Goal: Transaction & Acquisition: Download file/media

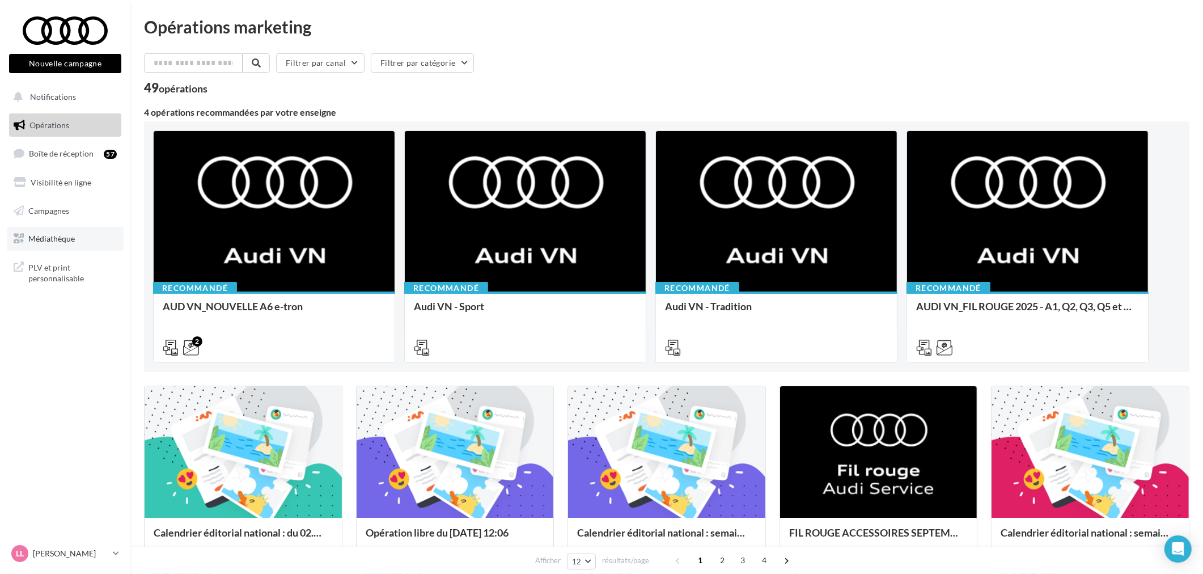
click at [58, 241] on span "Médiathèque" at bounding box center [51, 239] width 46 height 10
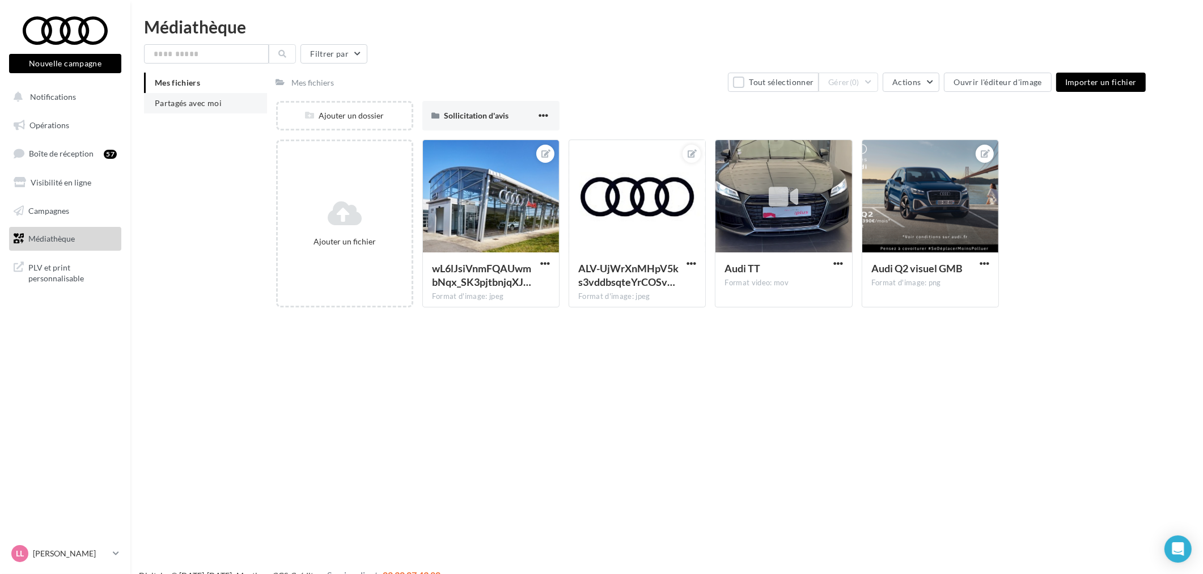
click at [207, 98] on span "Partagés avec moi" at bounding box center [188, 103] width 67 height 10
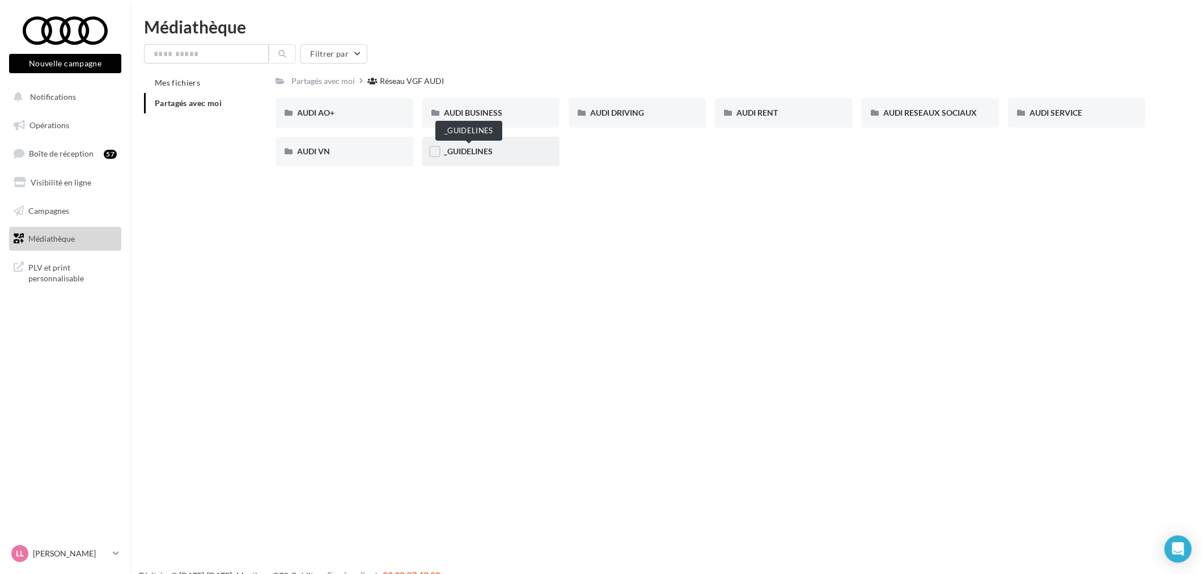
click at [478, 149] on span "_GUIDELINES" at bounding box center [468, 151] width 49 height 10
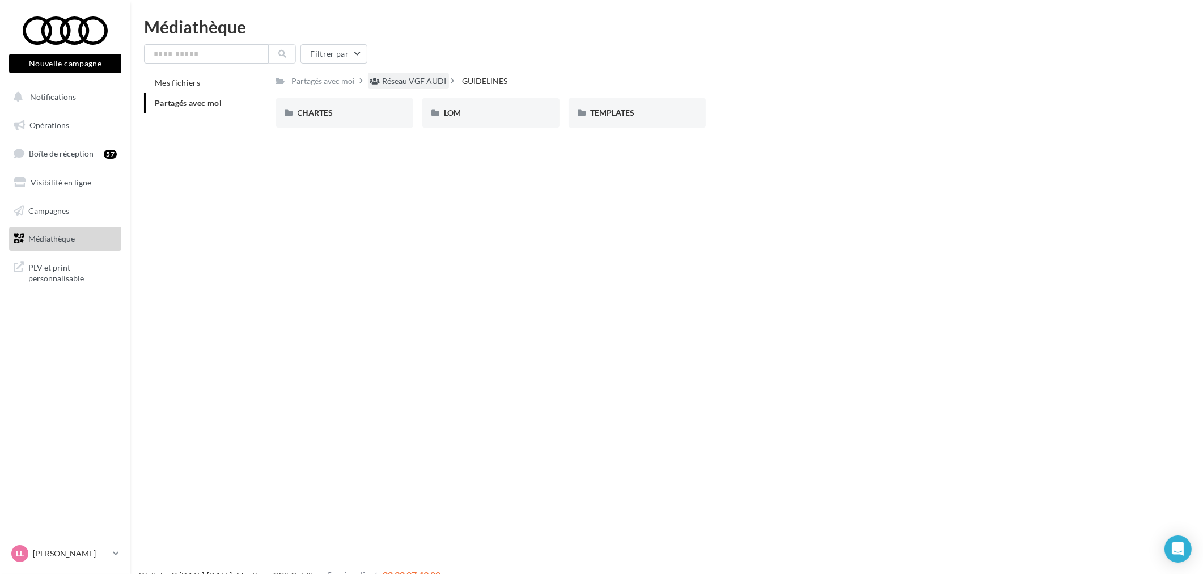
click at [411, 87] on div "Réseau VGF AUDI" at bounding box center [408, 81] width 81 height 16
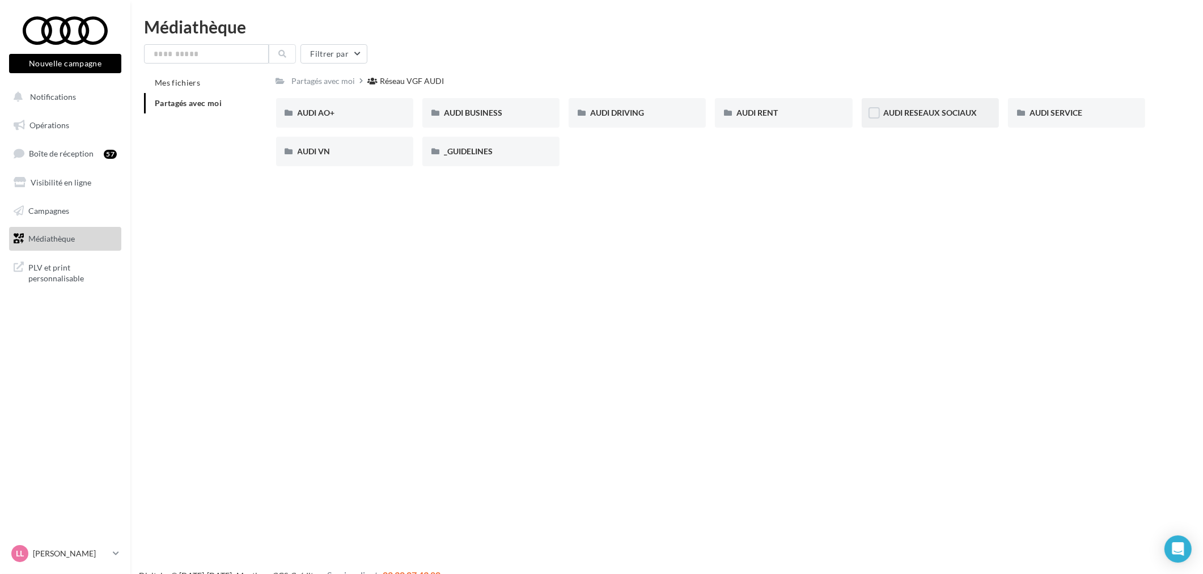
click at [933, 103] on div "AUDI RESEAUX SOCIAUX" at bounding box center [930, 112] width 137 height 29
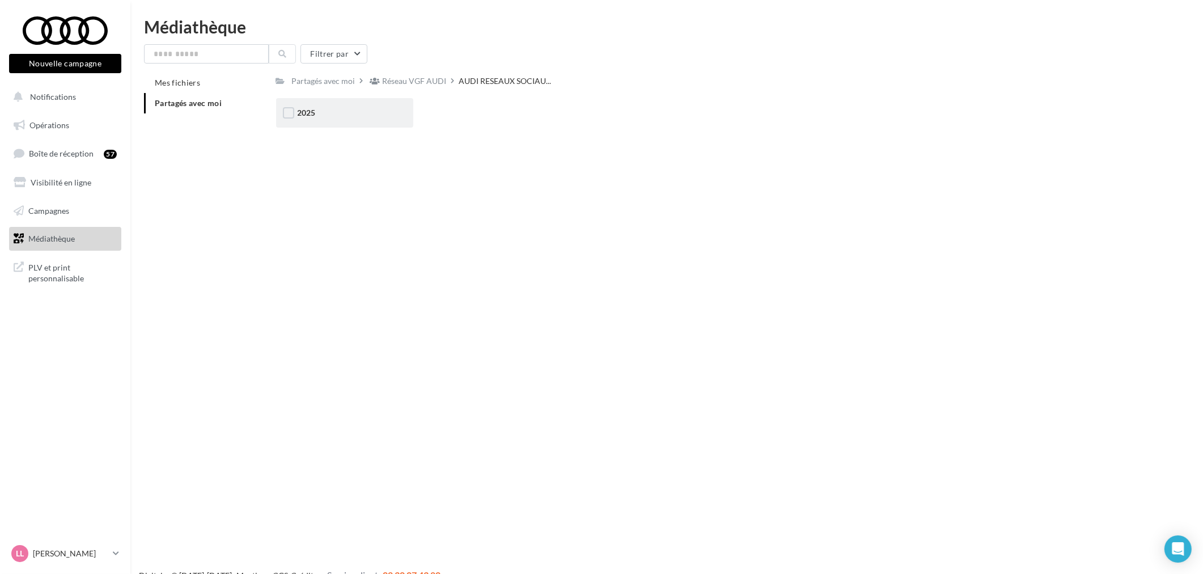
click at [352, 115] on div "2025" at bounding box center [345, 112] width 94 height 11
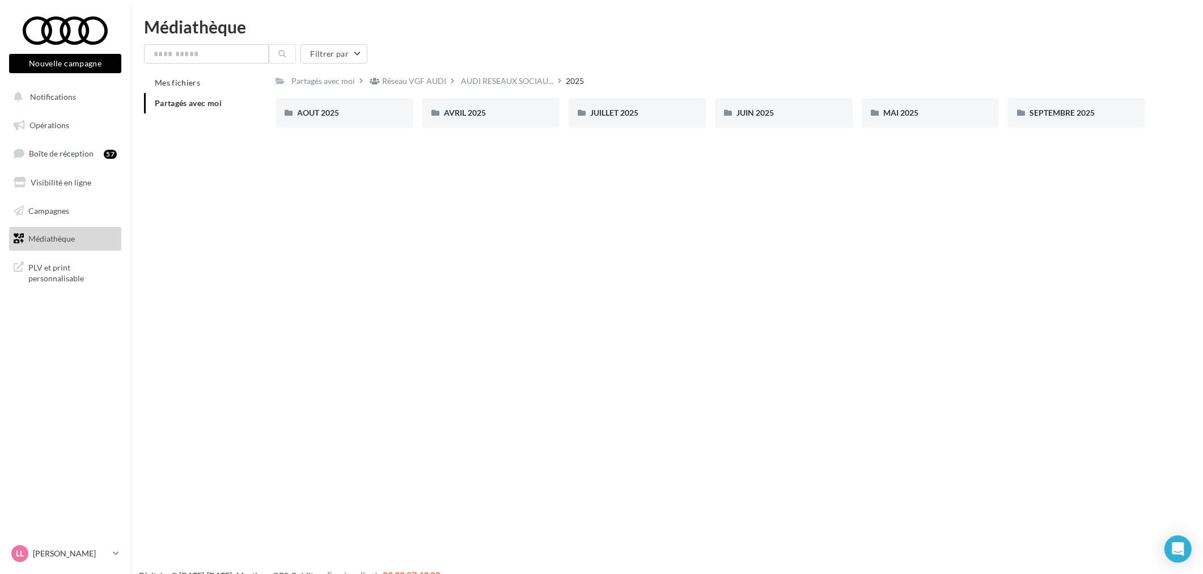
click at [484, 70] on div "Filtrer par Mes fichiers Partagés avec moi Partagés avec moi Réseau VGF AUDI AU…" at bounding box center [666, 90] width 1045 height 92
click at [484, 75] on span "AUDI RESEAUX SOCIAU..." at bounding box center [507, 80] width 92 height 11
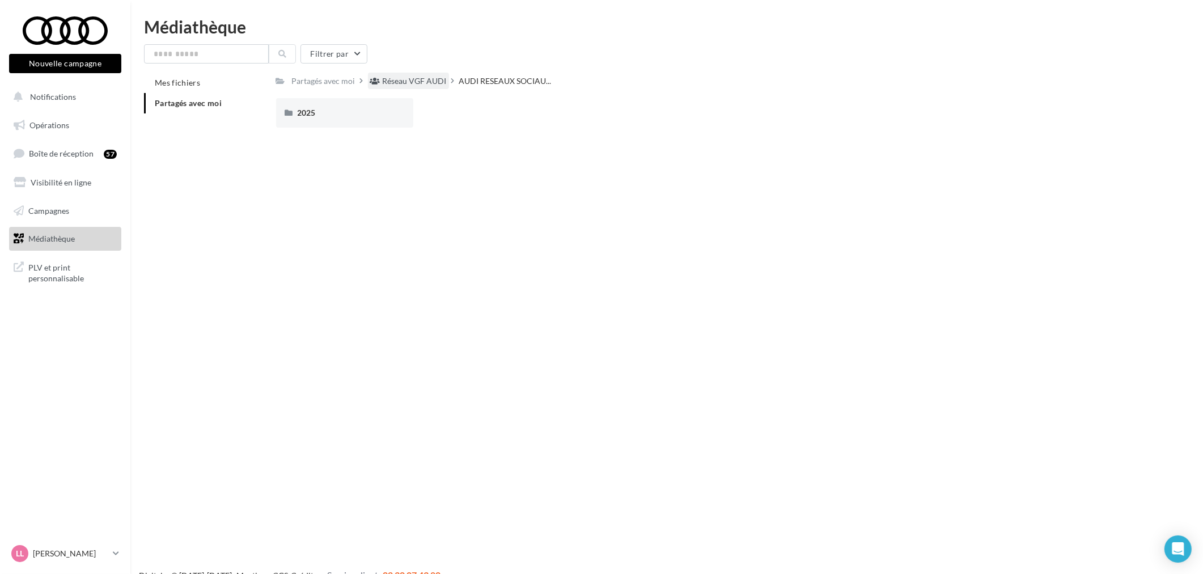
click at [397, 80] on div "Réseau VGF AUDI" at bounding box center [415, 80] width 64 height 11
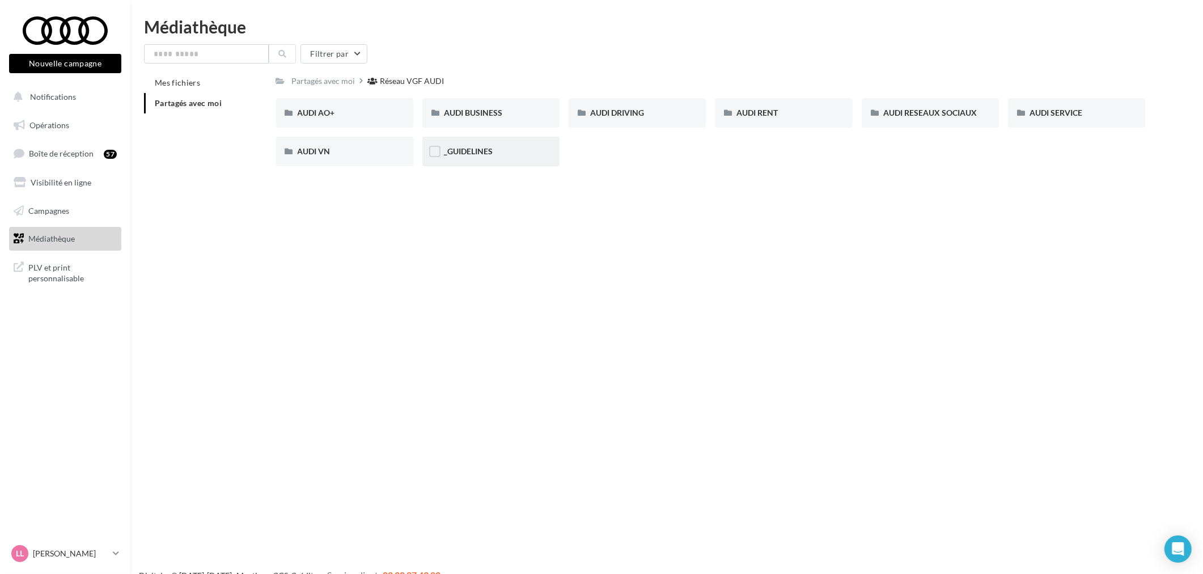
click at [464, 142] on div "_GUIDELINES" at bounding box center [490, 151] width 137 height 29
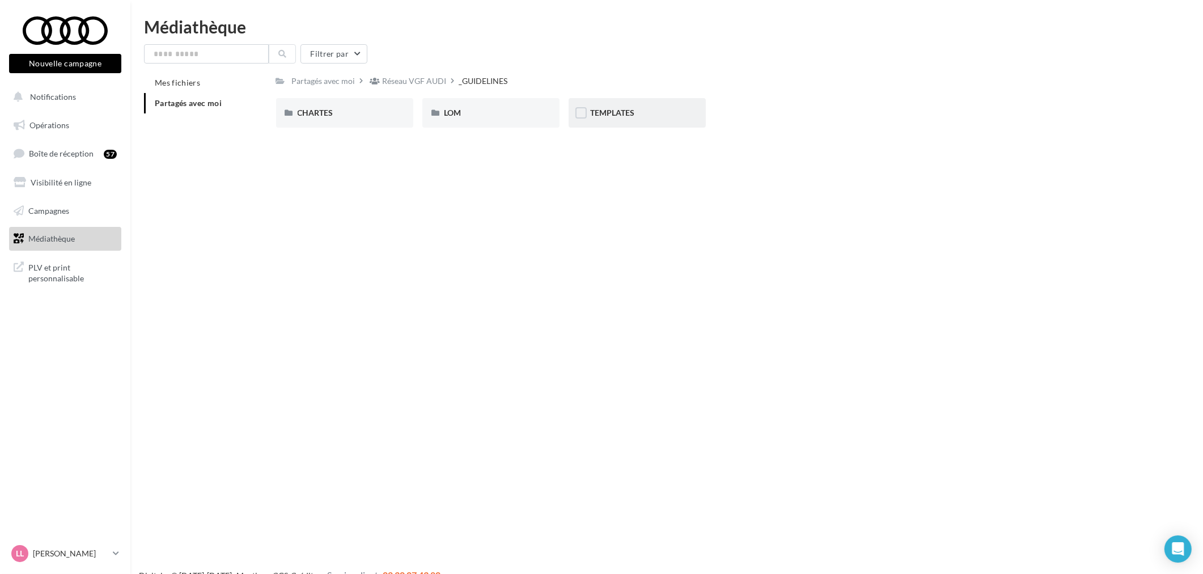
click at [639, 114] on div "TEMPLATES" at bounding box center [637, 112] width 94 height 11
click at [470, 80] on div "_GUIDELINES" at bounding box center [485, 80] width 49 height 11
click at [334, 114] on div "CHARTES" at bounding box center [345, 112] width 94 height 11
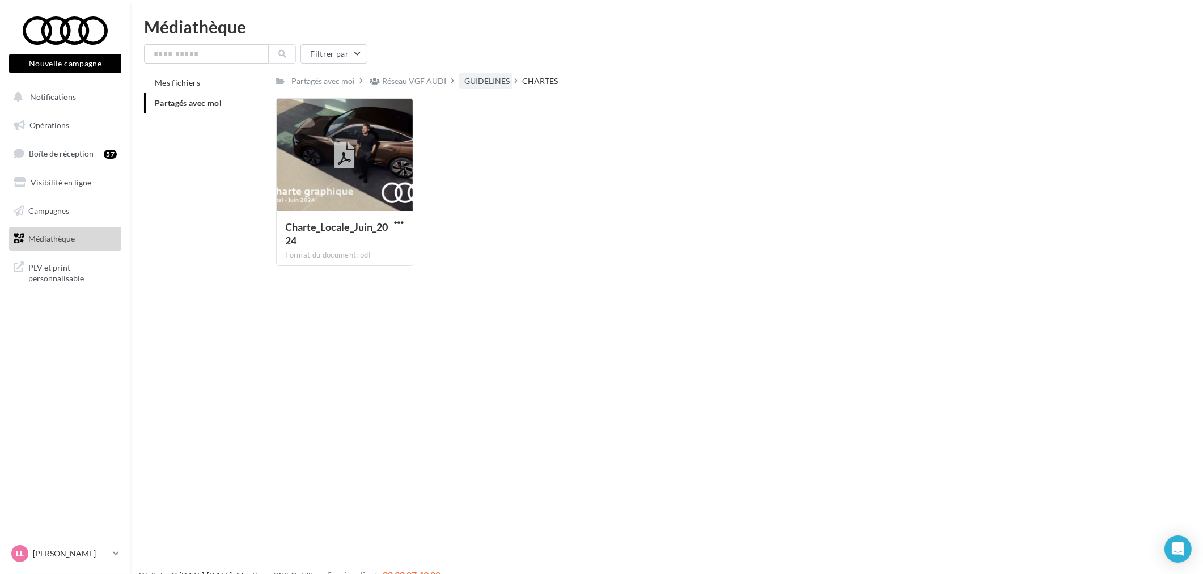
click at [471, 76] on div "_GUIDELINES" at bounding box center [485, 80] width 49 height 11
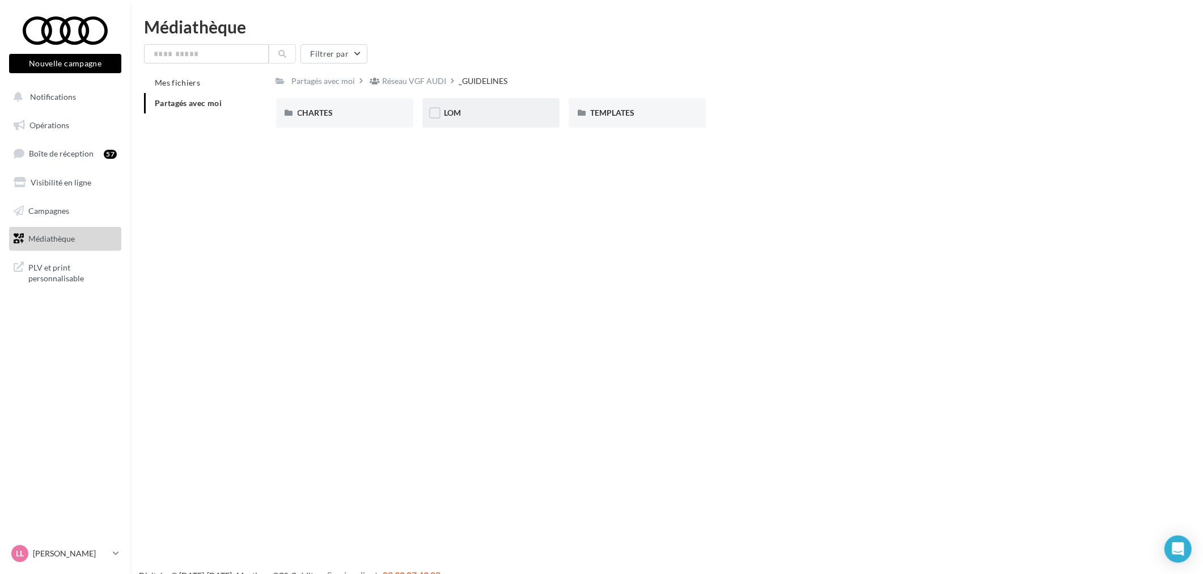
click at [488, 121] on div "LOM" at bounding box center [490, 112] width 137 height 29
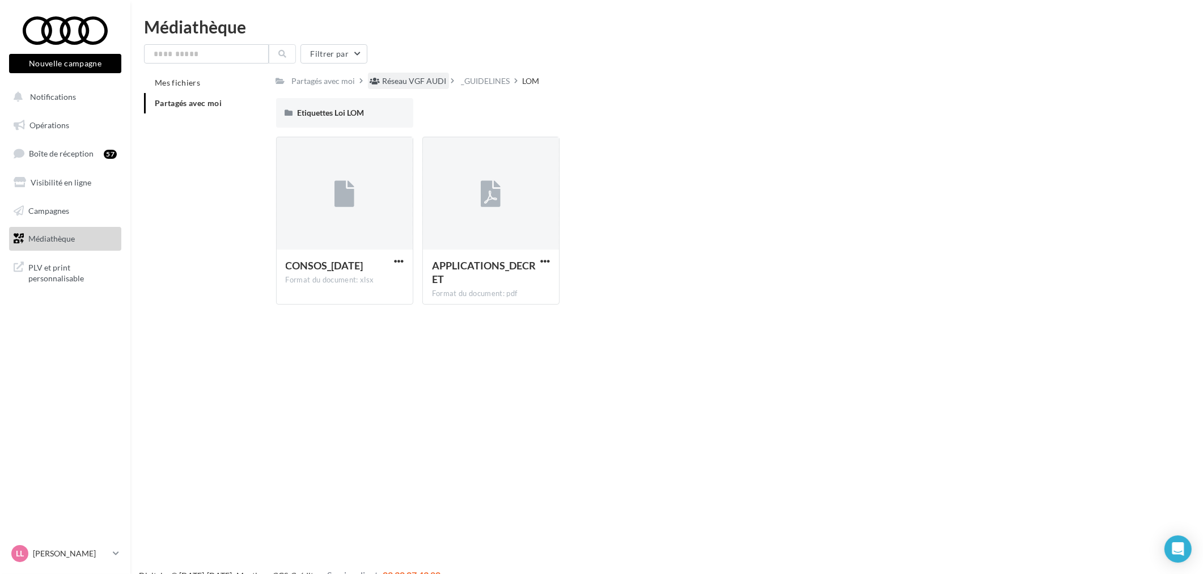
click at [393, 77] on div "Réseau VGF AUDI" at bounding box center [415, 80] width 64 height 11
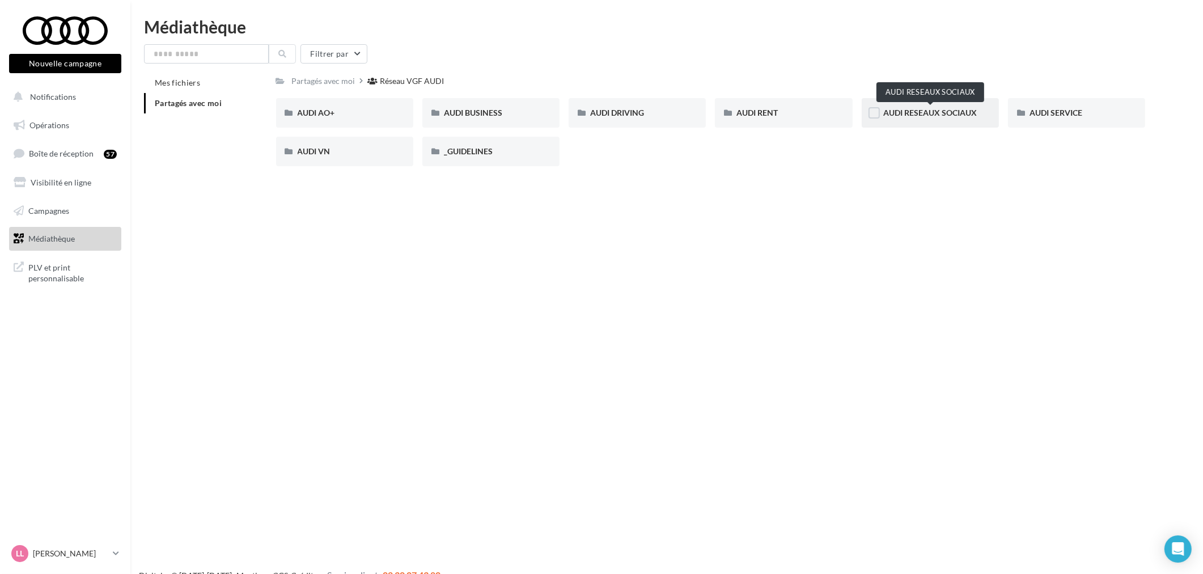
click at [936, 109] on span "AUDI RESEAUX SOCIAUX" at bounding box center [930, 113] width 94 height 10
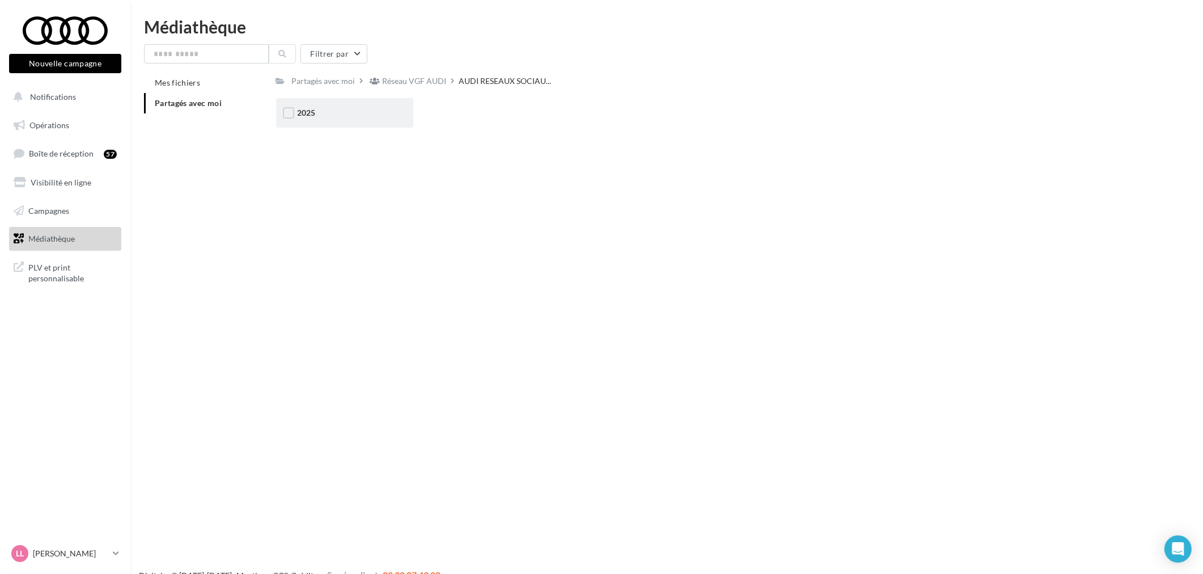
click at [390, 117] on div "2025" at bounding box center [345, 112] width 94 height 11
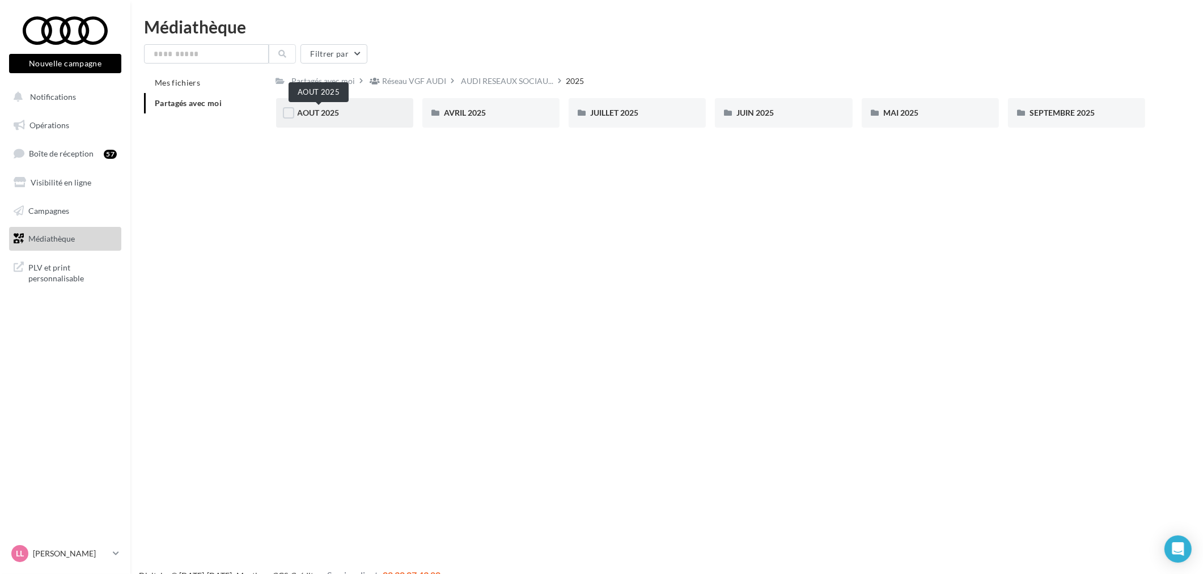
click at [336, 112] on span "AOUT 2025" at bounding box center [319, 113] width 42 height 10
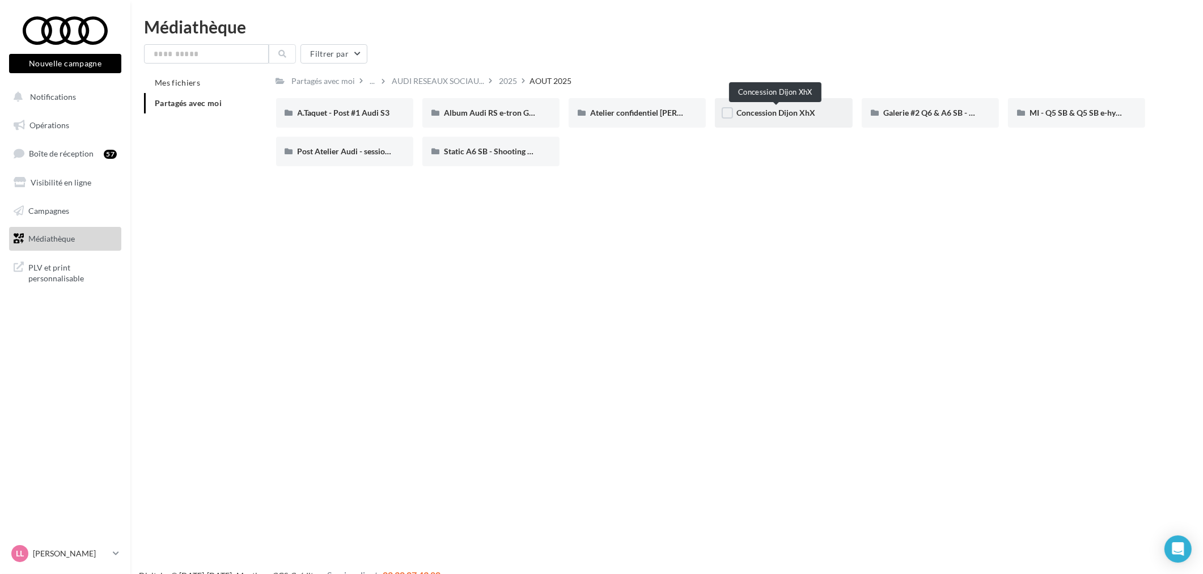
click at [781, 115] on span "Concession Dijon XhX" at bounding box center [775, 113] width 79 height 10
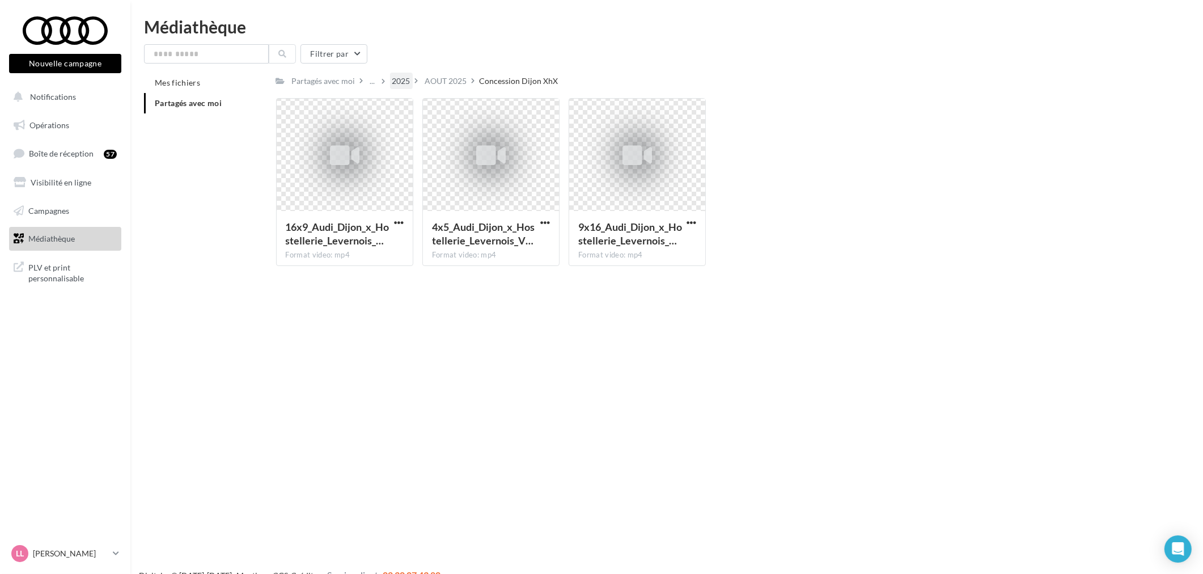
click at [399, 81] on div "2025" at bounding box center [401, 80] width 18 height 11
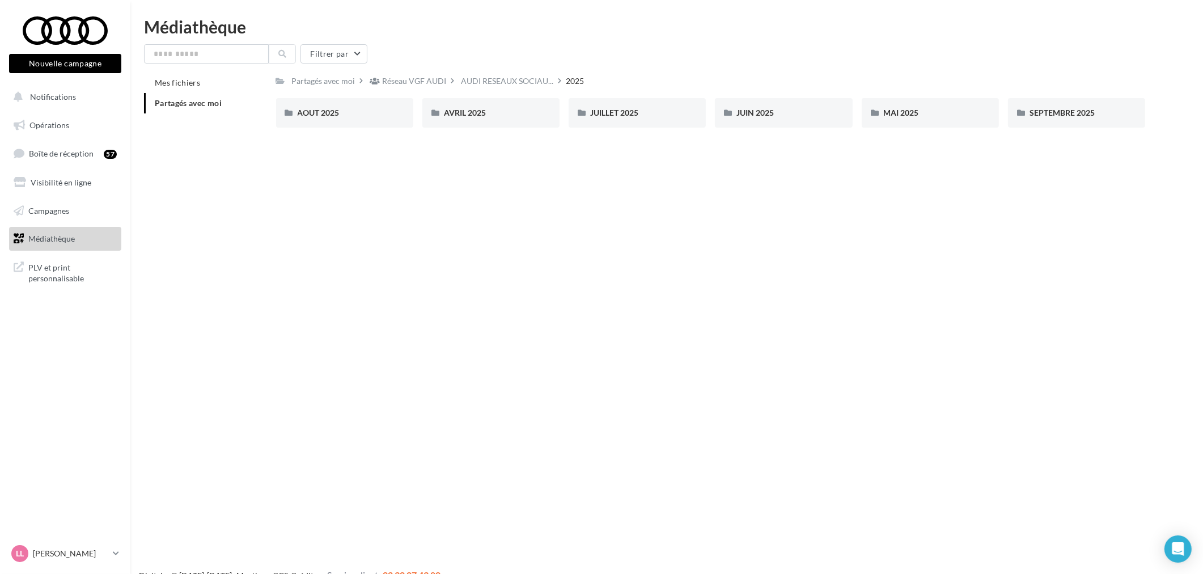
click at [399, 81] on div "Réseau VGF AUDI" at bounding box center [415, 80] width 64 height 11
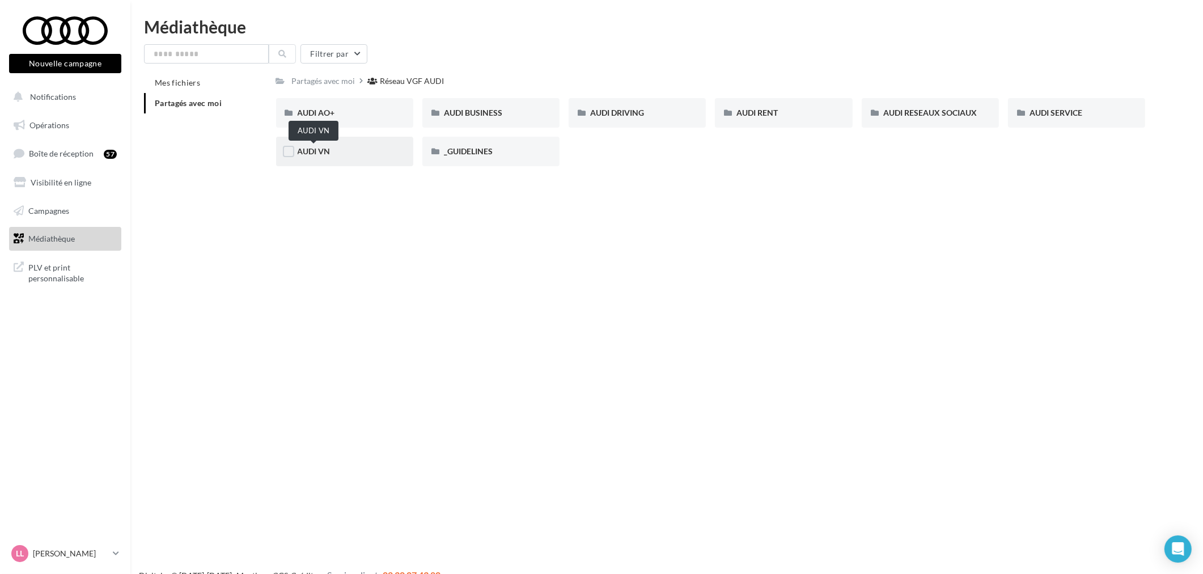
click at [313, 152] on span "AUDI VN" at bounding box center [314, 151] width 33 height 10
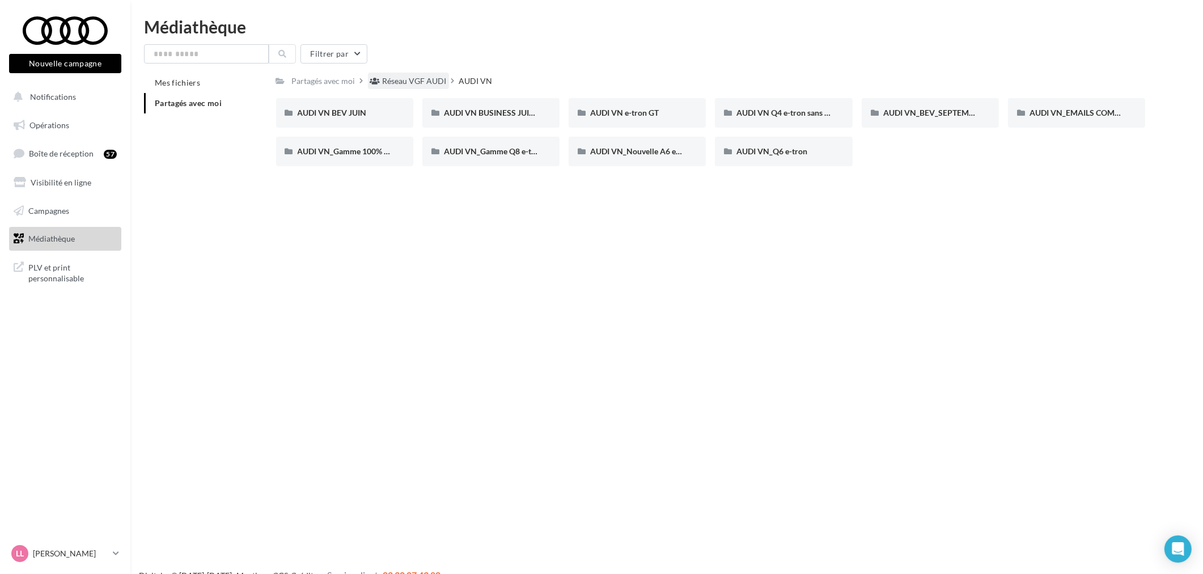
click at [415, 75] on div "Réseau VGF AUDI" at bounding box center [415, 80] width 64 height 11
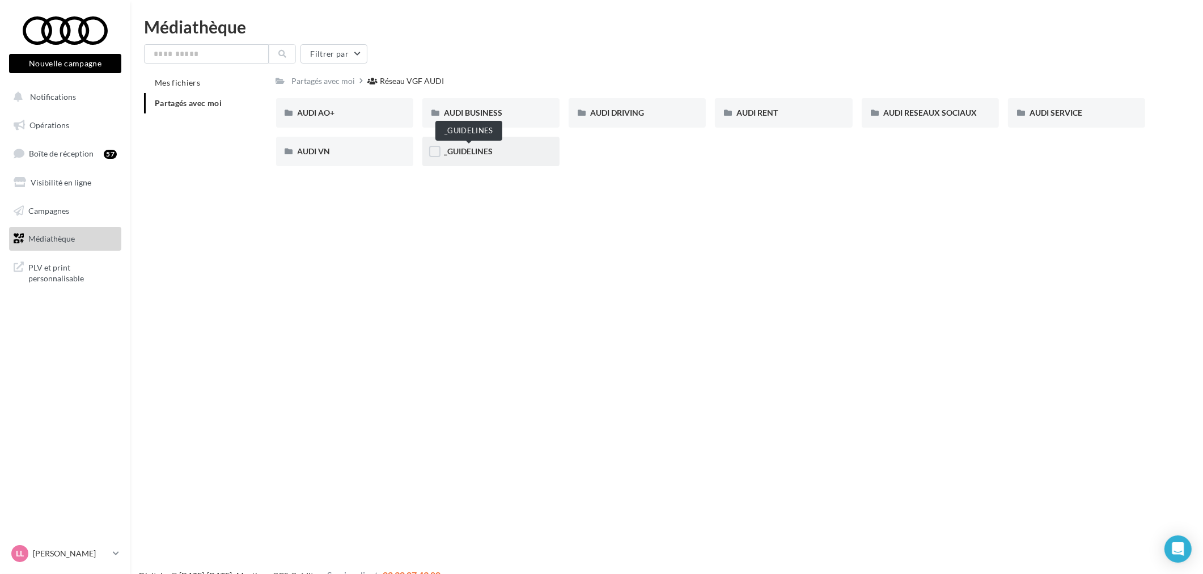
click at [489, 151] on span "_GUIDELINES" at bounding box center [468, 151] width 49 height 10
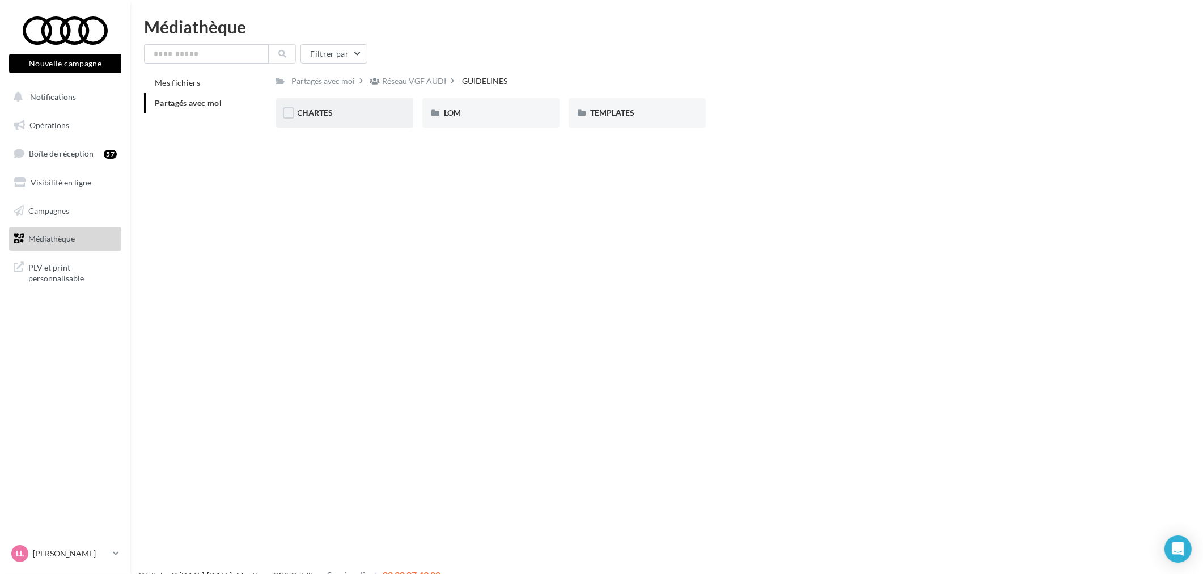
click at [338, 122] on div "CHARTES" at bounding box center [344, 112] width 137 height 29
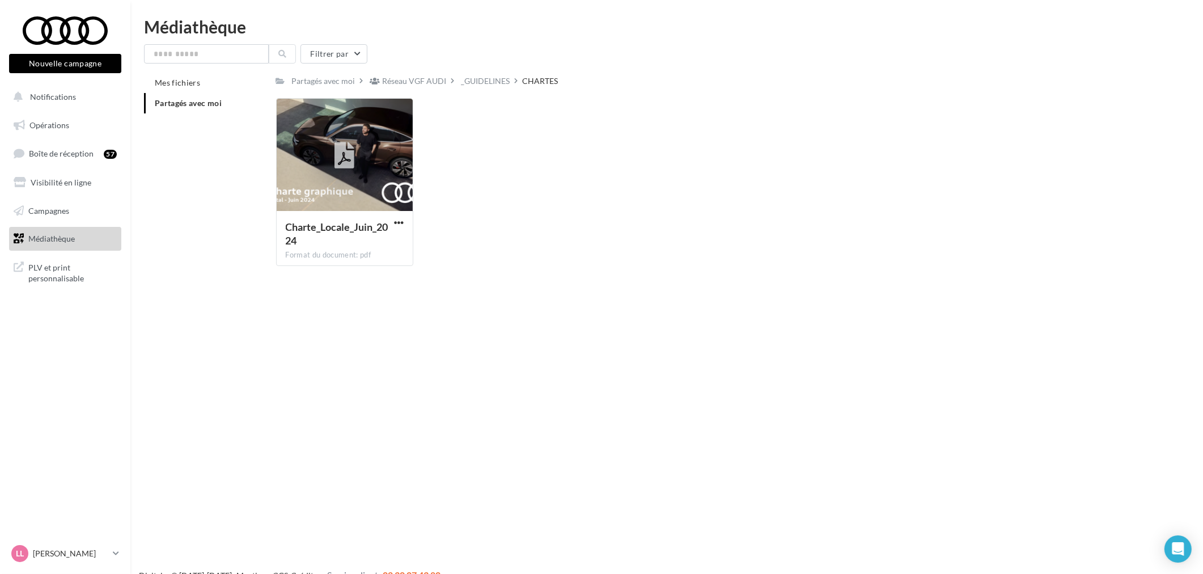
click at [499, 70] on div "Filtrer par Mes fichiers Partagés avec moi Partagés avec moi Réseau VGF AUDI _G…" at bounding box center [666, 159] width 1045 height 231
click at [499, 75] on div "_GUIDELINES" at bounding box center [485, 80] width 49 height 11
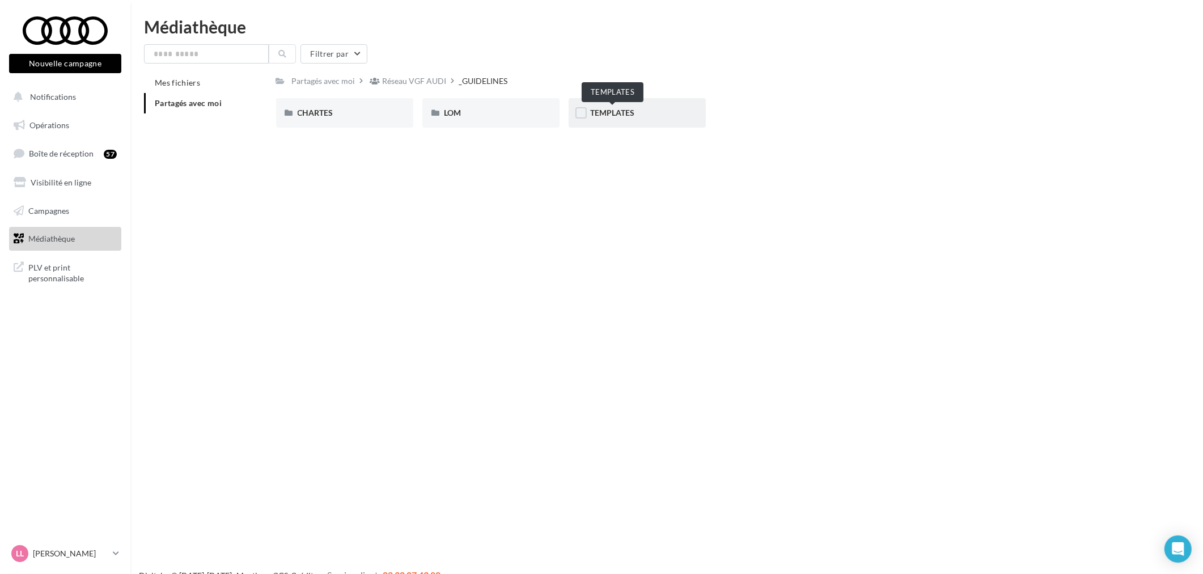
click at [625, 111] on span "TEMPLATES" at bounding box center [612, 113] width 44 height 10
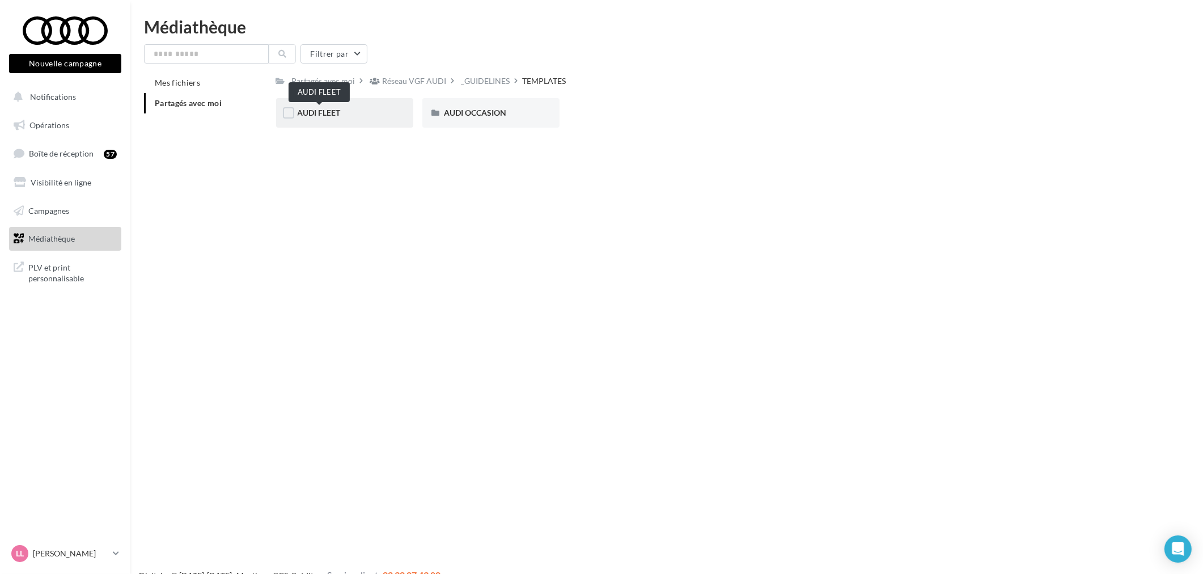
click at [331, 111] on span "AUDI FLEET" at bounding box center [319, 113] width 43 height 10
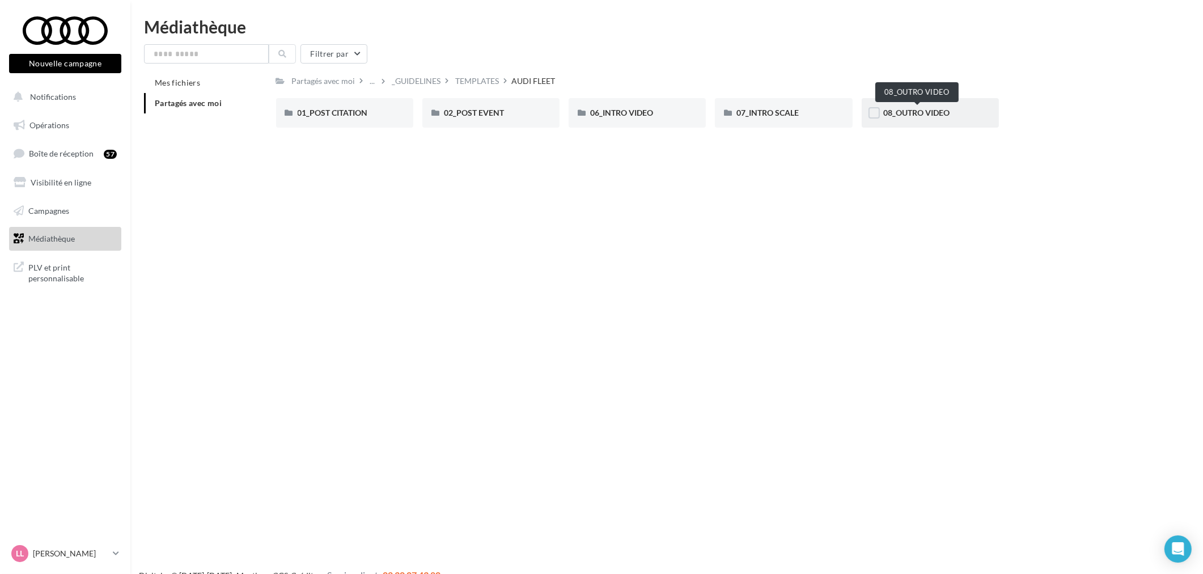
click at [935, 116] on span "08_OUTRO VIDEO" at bounding box center [916, 113] width 66 height 10
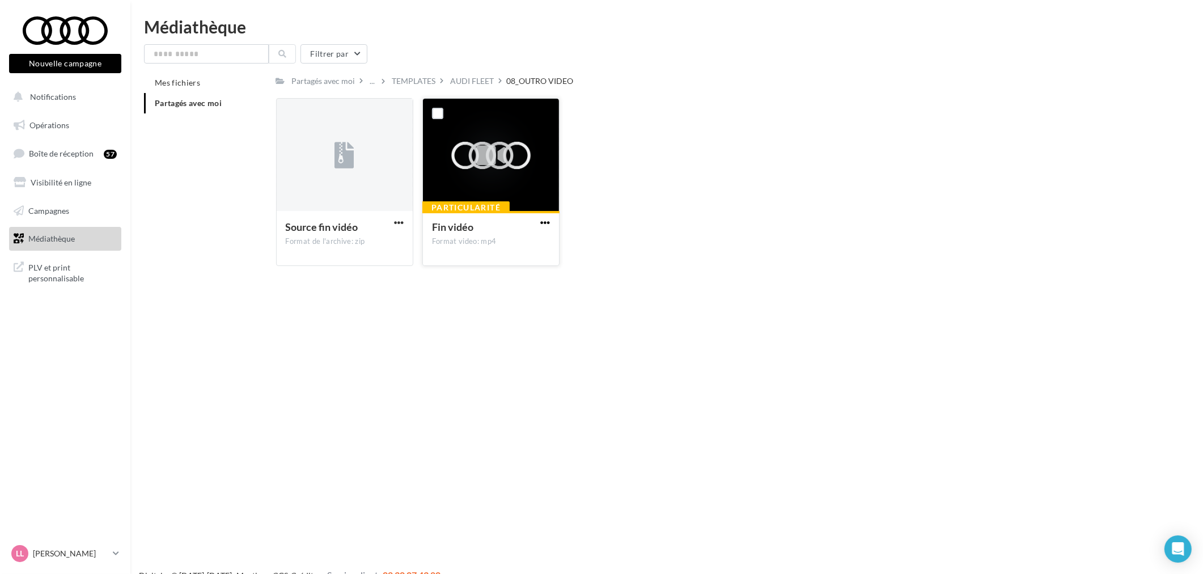
click at [548, 219] on span "button" at bounding box center [545, 223] width 10 height 10
click at [539, 243] on button "Télécharger" at bounding box center [495, 244] width 113 height 29
